Goal: Complete application form

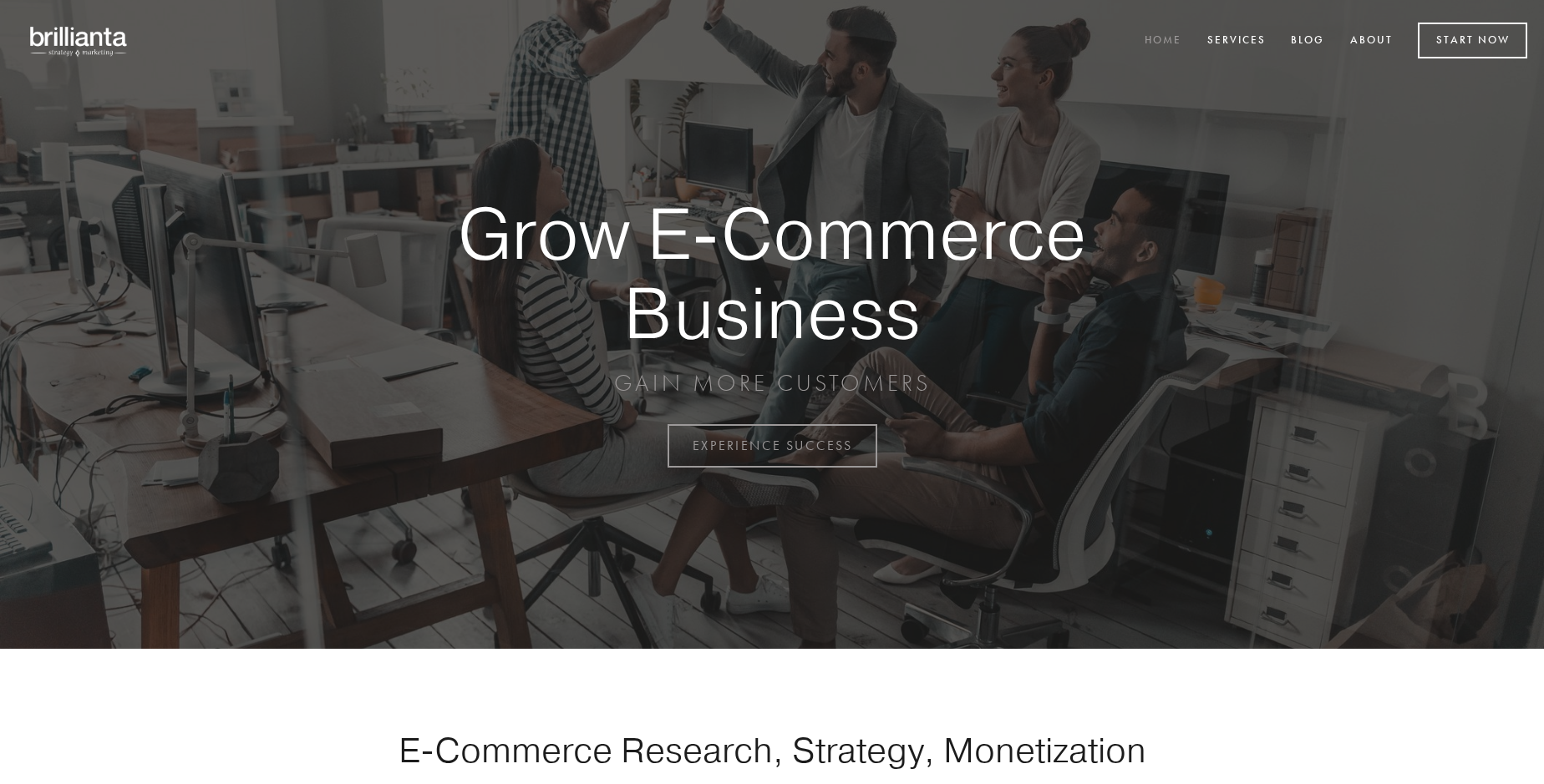
scroll to position [4379, 0]
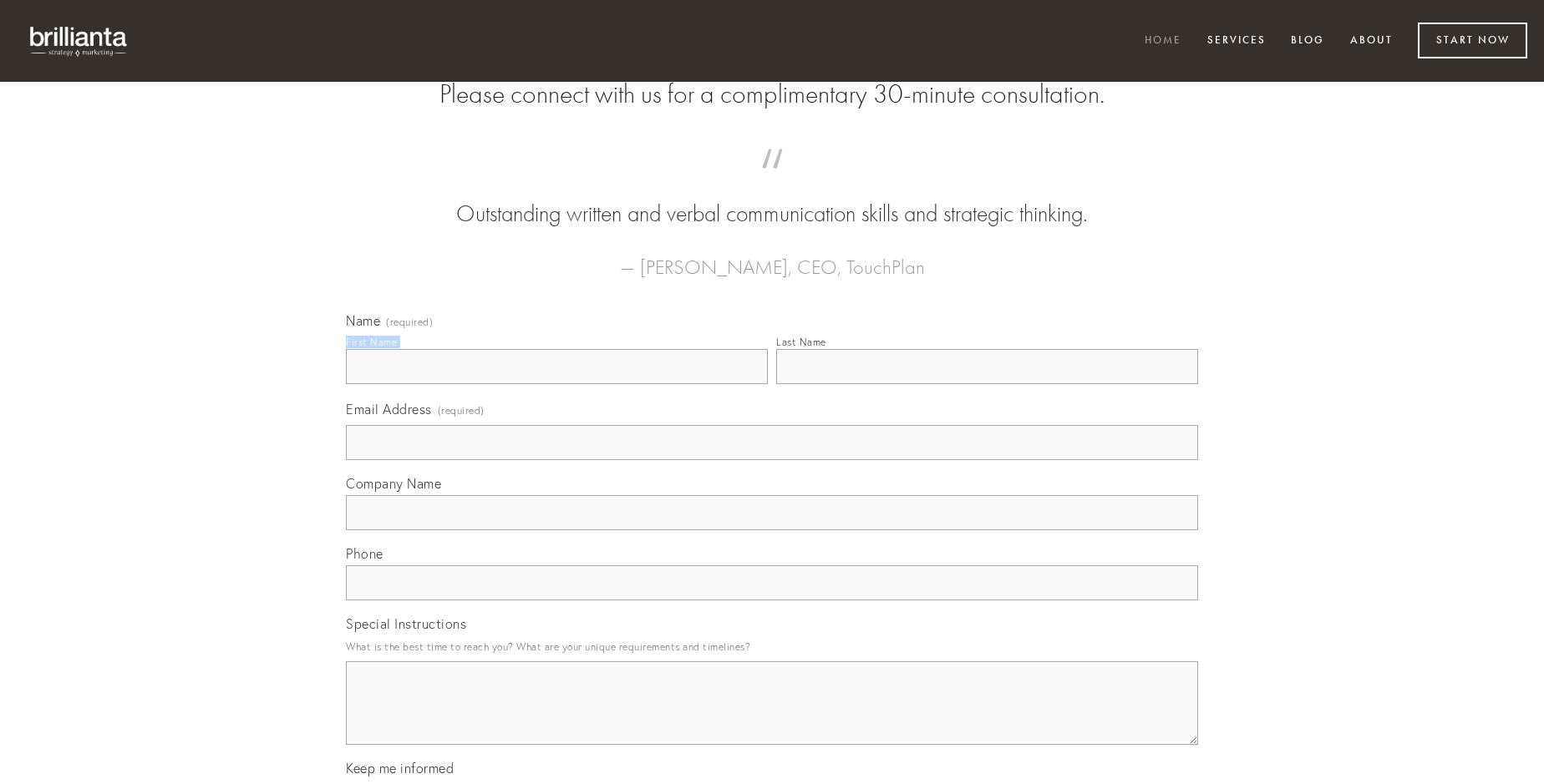
type input "[PERSON_NAME]"
click at [987, 384] on input "Last Name" at bounding box center [987, 367] width 422 height 35
type input "[PERSON_NAME]"
click at [772, 461] on input "Email Address (required)" at bounding box center [771, 443] width 852 height 35
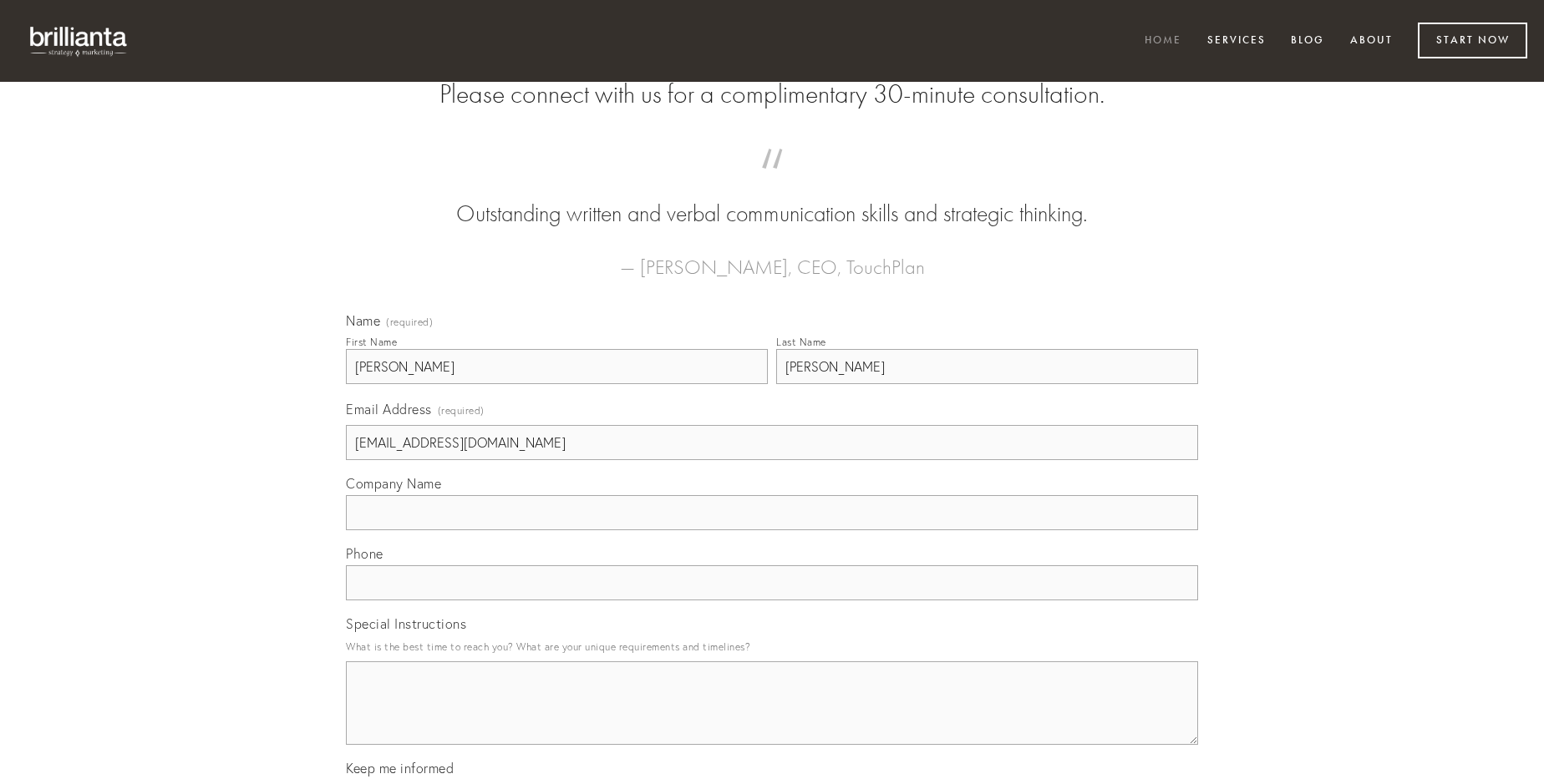
type input "[EMAIL_ADDRESS][DOMAIN_NAME]"
click at [772, 530] on input "Company Name" at bounding box center [771, 513] width 852 height 35
type input "corona"
click at [772, 600] on input "text" at bounding box center [771, 583] width 852 height 35
click at [772, 718] on textarea "Special Instructions" at bounding box center [771, 703] width 852 height 83
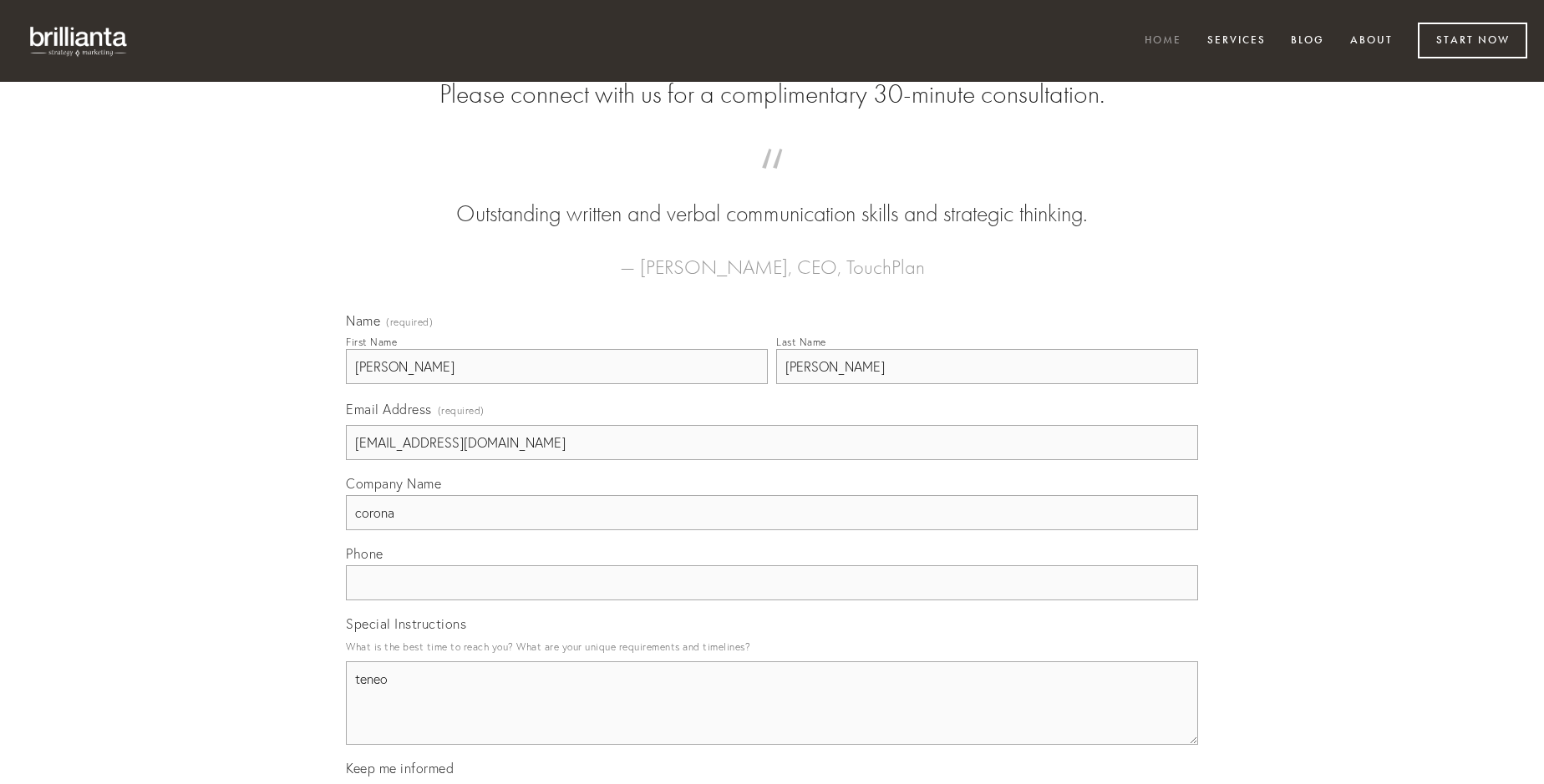
type textarea "teneo"
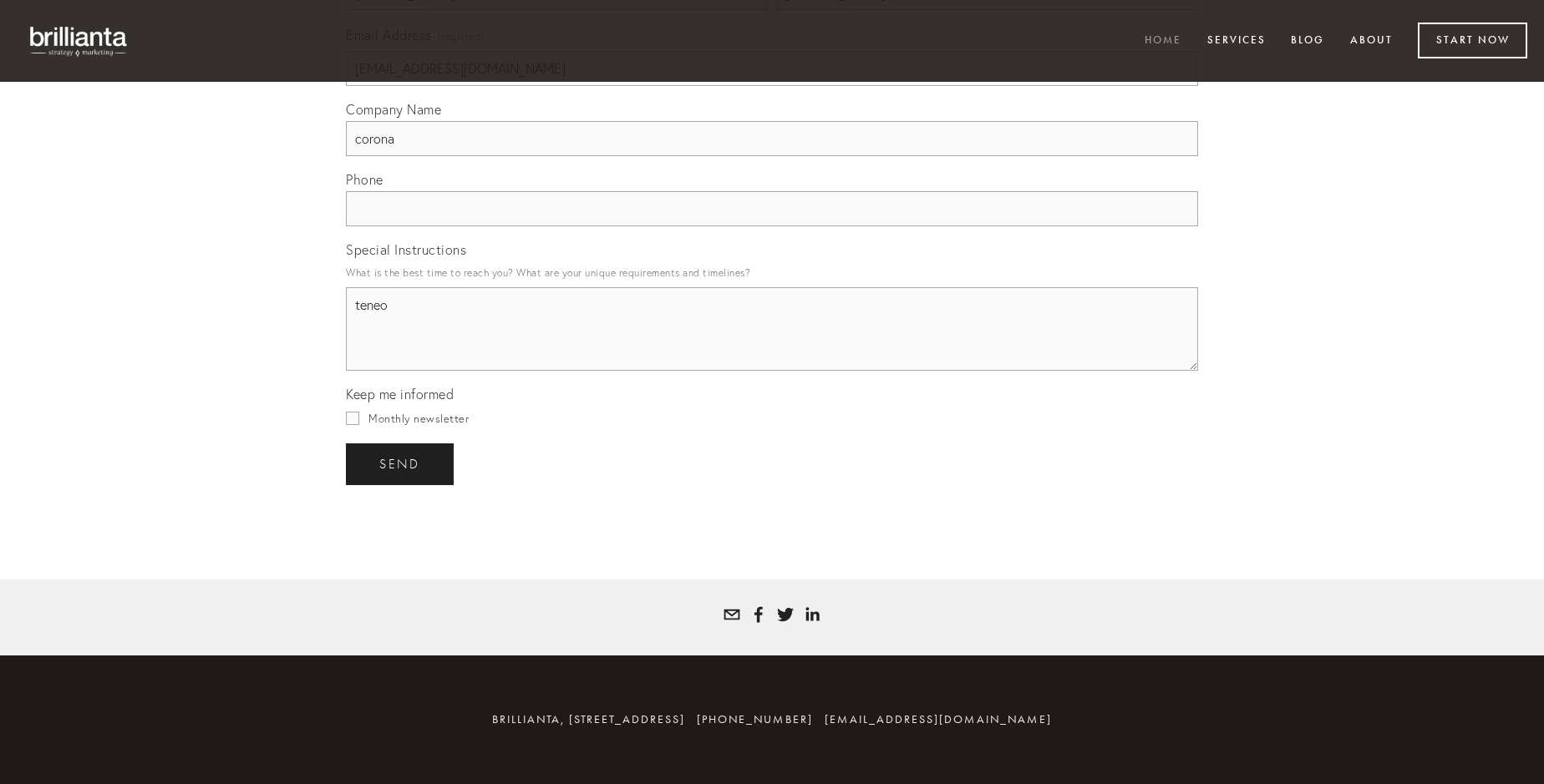
click at [401, 463] on span "send" at bounding box center [399, 464] width 41 height 15
